Goal: Task Accomplishment & Management: Use online tool/utility

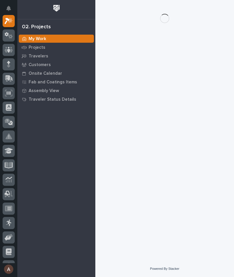
scroll to position [14, 0]
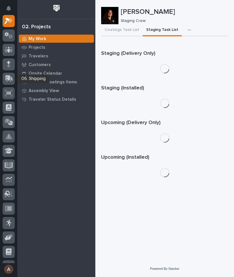
click at [12, 81] on icon at bounding box center [9, 78] width 8 height 7
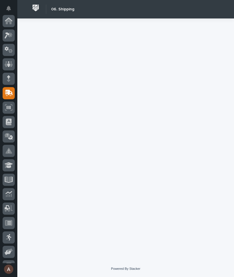
scroll to position [69, 0]
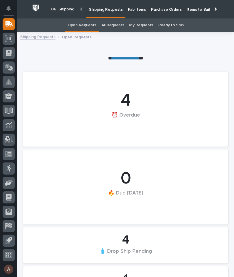
click at [137, 8] on p "Fab Items" at bounding box center [137, 6] width 18 height 12
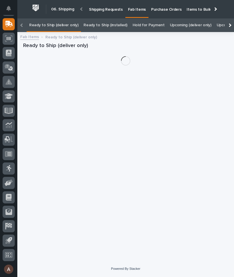
click at [227, 18] on div at bounding box center [229, 25] width 9 height 14
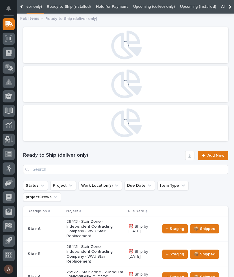
click at [230, 8] on div at bounding box center [229, 7] width 9 height 14
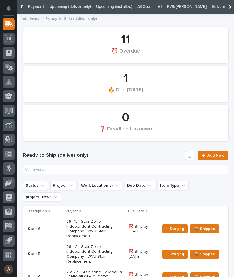
scroll to position [0, 136]
click at [142, 5] on link "All" at bounding box center [144, 7] width 4 height 14
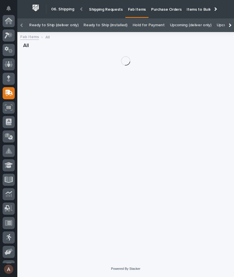
scroll to position [69, 0]
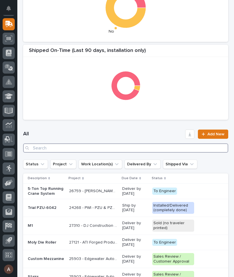
click at [130, 150] on input "Search" at bounding box center [125, 147] width 205 height 9
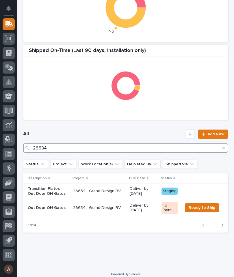
type input "26634"
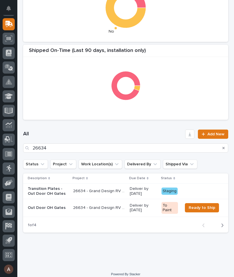
click at [125, 126] on div "All 26634 Add New" at bounding box center [125, 141] width 205 height 37
click at [47, 188] on p "Transition Plates - Out Door OH Gates" at bounding box center [48, 192] width 41 height 10
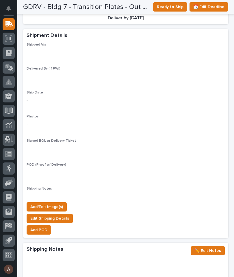
click at [57, 204] on span "Add/Edit Image(s)" at bounding box center [46, 207] width 33 height 7
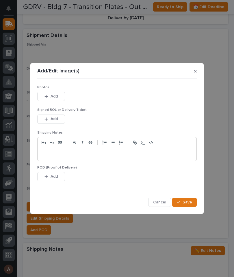
click at [61, 95] on button "Add" at bounding box center [51, 96] width 28 height 9
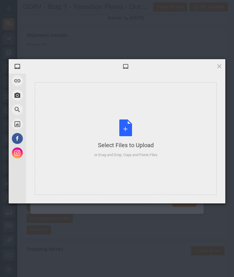
click at [133, 105] on div "Select Files to Upload or Drag and Drop, Copy and Paste Files" at bounding box center [126, 138] width 182 height 113
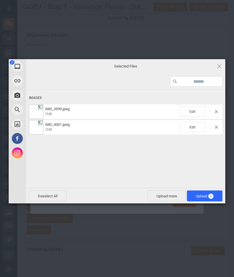
click at [207, 194] on span "Upload 2" at bounding box center [205, 196] width 18 height 4
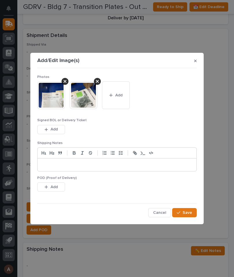
click at [189, 208] on button "Save" at bounding box center [184, 212] width 25 height 9
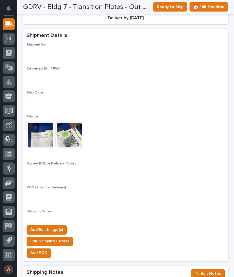
click at [166, 5] on span "Ready to Ship" at bounding box center [170, 6] width 27 height 7
